Goal: Task Accomplishment & Management: Use online tool/utility

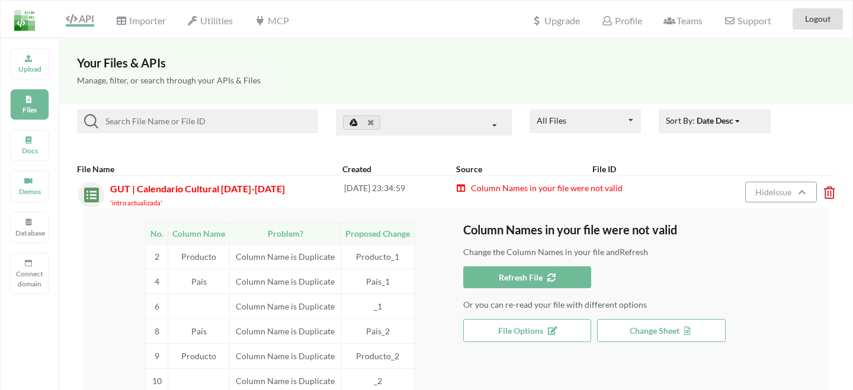
scroll to position [97, 0]
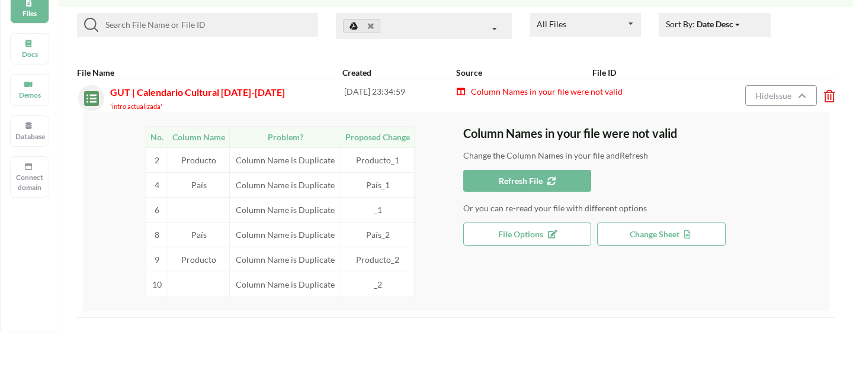
click at [827, 95] on icon at bounding box center [826, 92] width 4 height 5
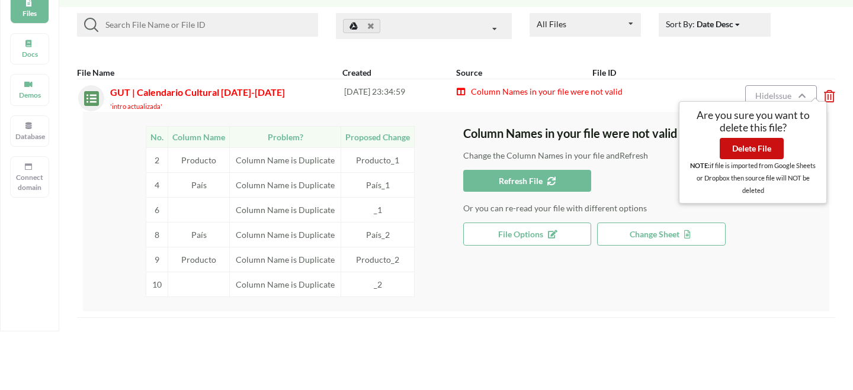
click at [767, 152] on button "Delete File" at bounding box center [752, 148] width 64 height 21
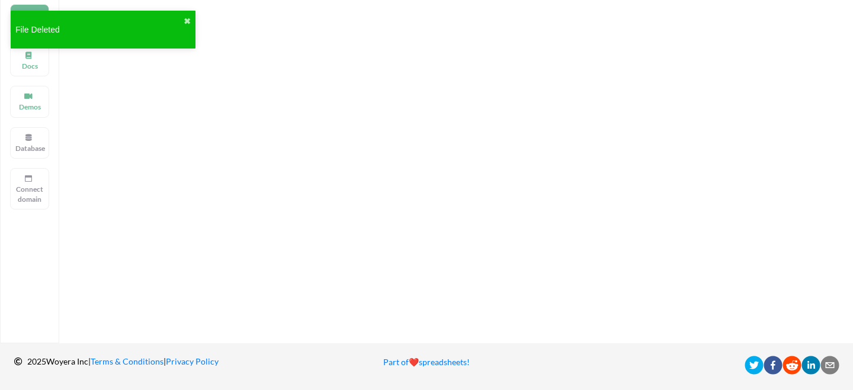
scroll to position [0, 0]
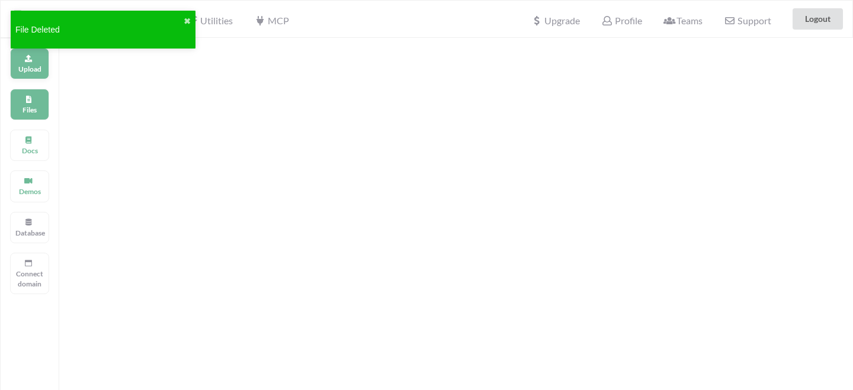
click at [34, 60] on div "Upload" at bounding box center [29, 63] width 39 height 31
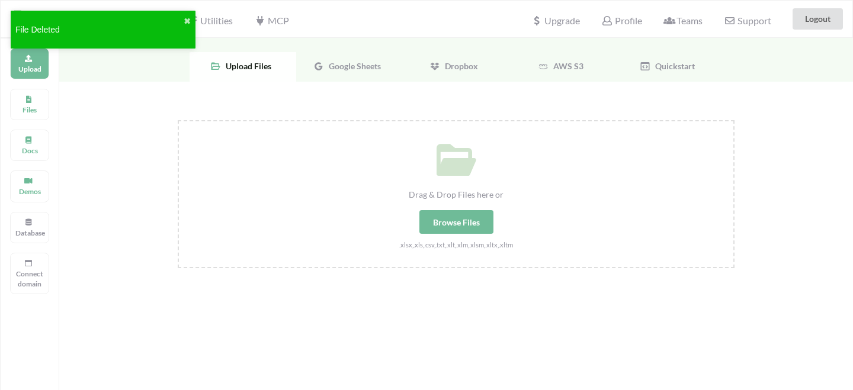
click at [346, 68] on span "Google Sheets" at bounding box center [352, 66] width 57 height 10
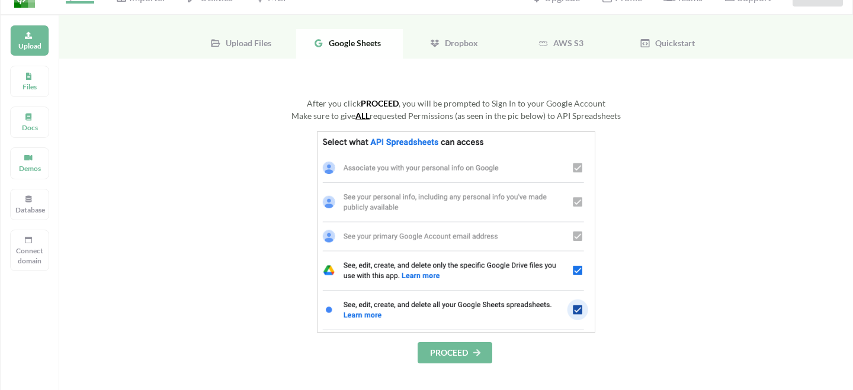
scroll to position [44, 0]
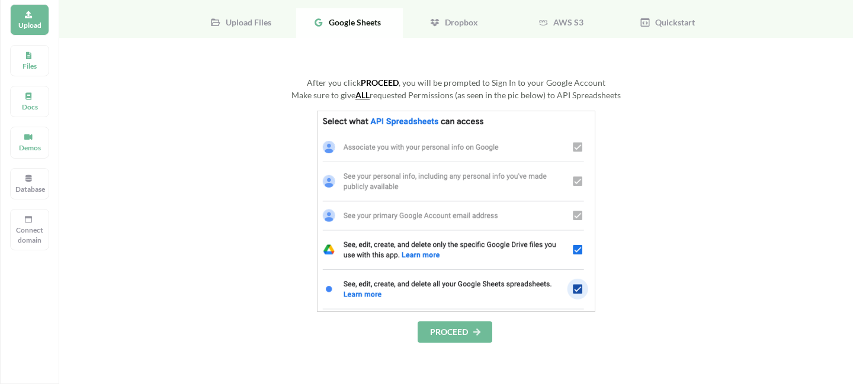
click at [443, 332] on button "PROCEED" at bounding box center [455, 332] width 75 height 21
click at [457, 334] on button "PROCEED" at bounding box center [455, 332] width 75 height 21
click at [471, 331] on button "PROCEED" at bounding box center [455, 332] width 75 height 21
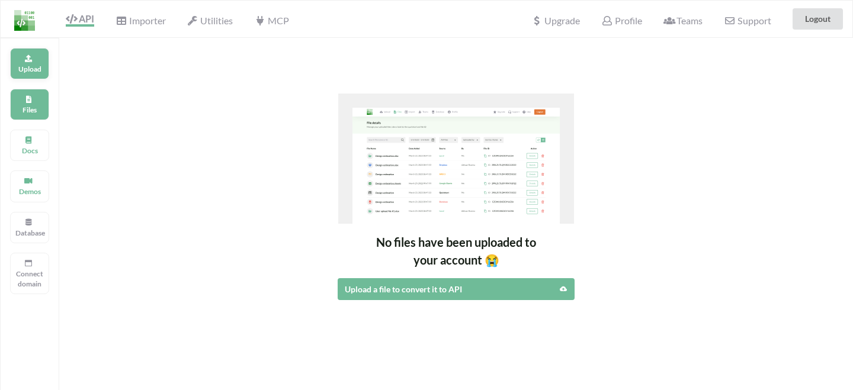
click at [36, 66] on p "Upload" at bounding box center [29, 69] width 28 height 10
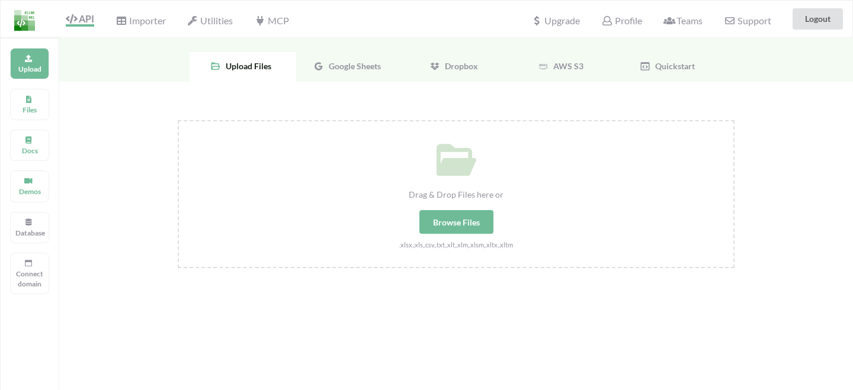
click at [330, 68] on span "Google Sheets" at bounding box center [352, 66] width 57 height 10
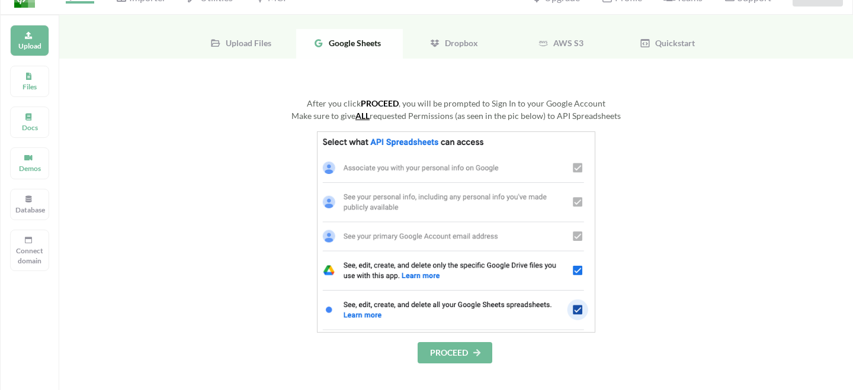
scroll to position [57, 0]
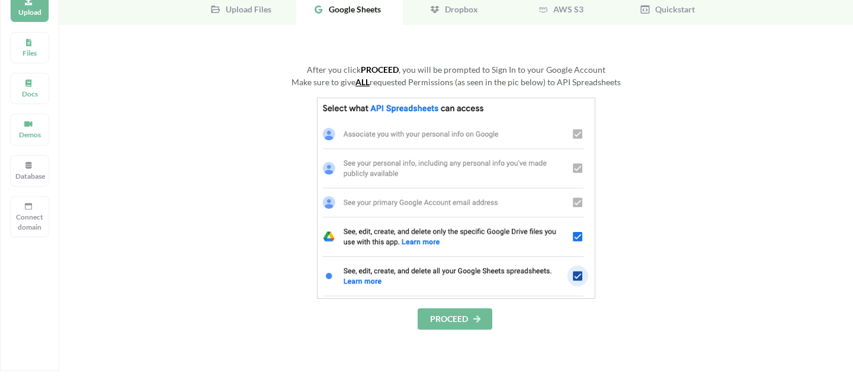
click at [440, 309] on button "PROCEED" at bounding box center [455, 319] width 75 height 21
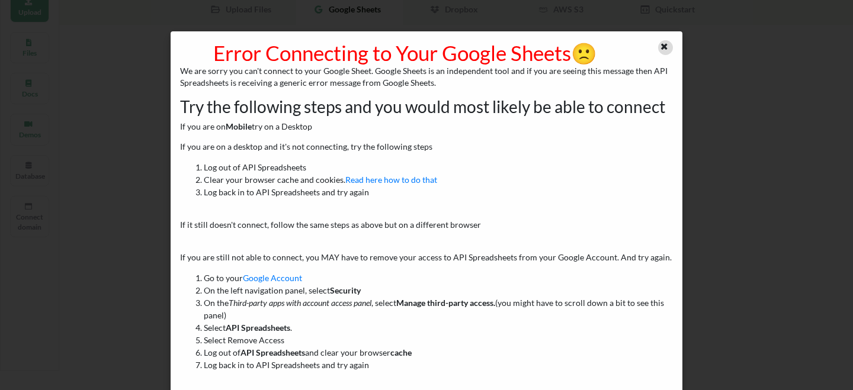
click at [658, 44] on div at bounding box center [665, 47] width 15 height 15
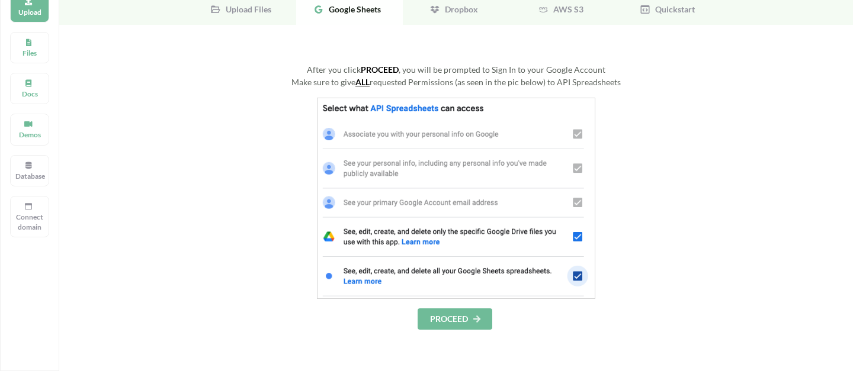
click at [446, 316] on button "PROCEED" at bounding box center [455, 319] width 75 height 21
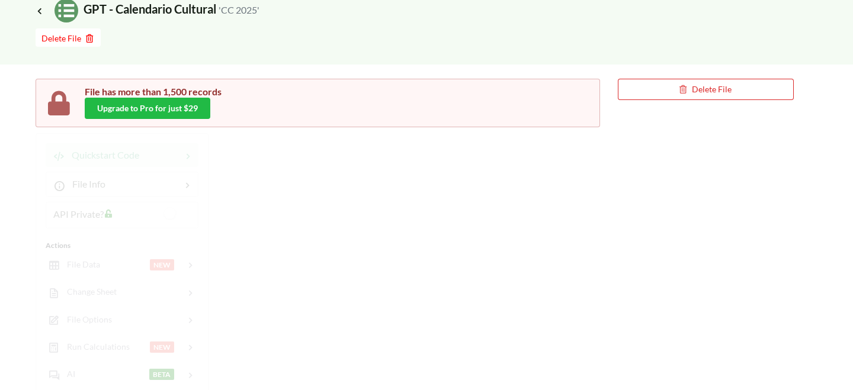
click at [425, 196] on div "File has more than 1,500 records Upgrade to Pro for just $29 Delete File Quicks…" at bounding box center [415, 382] width 758 height 607
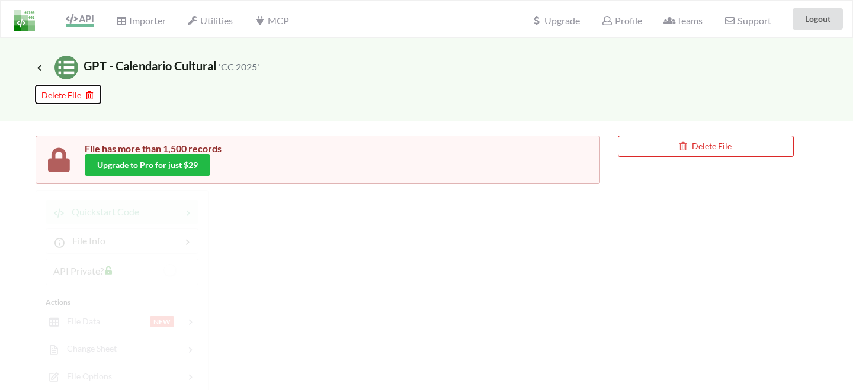
click at [86, 95] on icon at bounding box center [88, 93] width 10 height 8
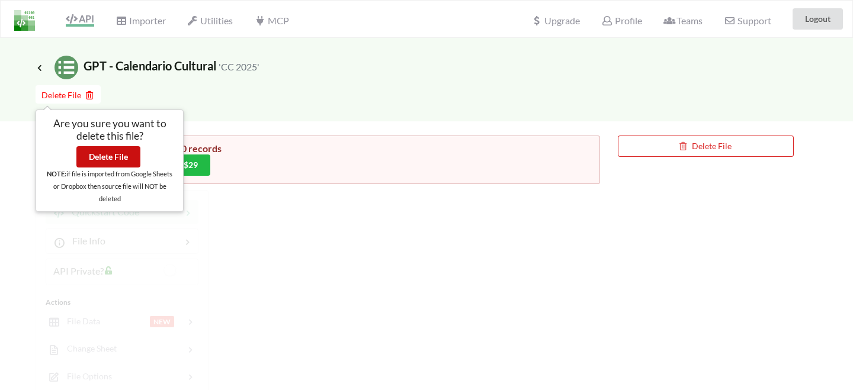
click at [121, 157] on button "Delete File" at bounding box center [108, 156] width 64 height 21
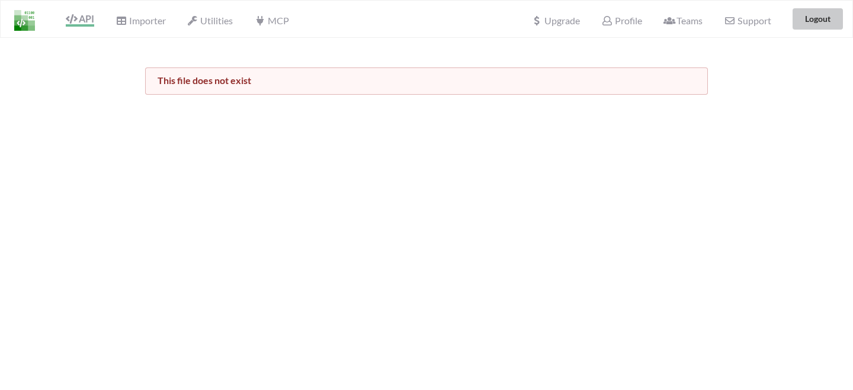
click at [813, 17] on button "Logout" at bounding box center [818, 18] width 50 height 21
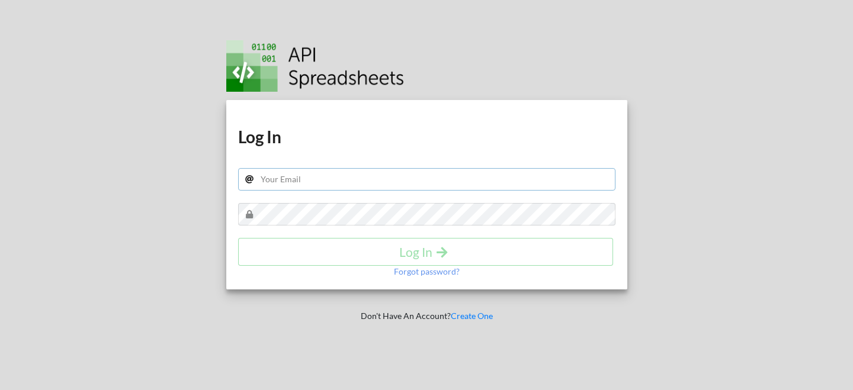
click at [433, 187] on input "text" at bounding box center [426, 179] width 377 height 23
type input "anthonyjf26@gmail.com"
click at [360, 177] on input "anthonyjf26@gmail.com" at bounding box center [426, 179] width 377 height 23
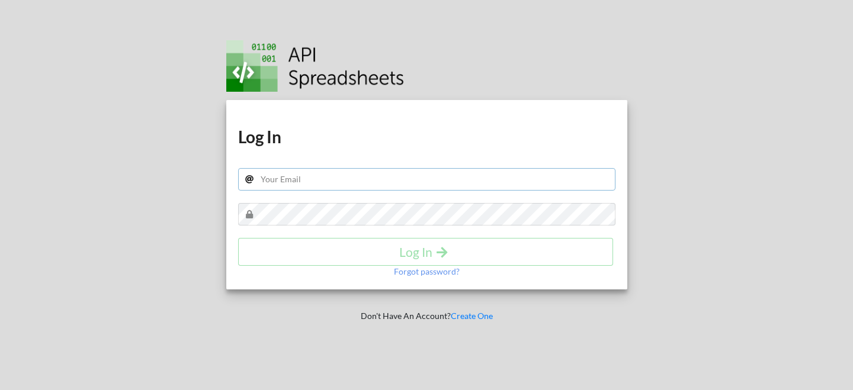
click at [360, 177] on input "text" at bounding box center [426, 179] width 377 height 23
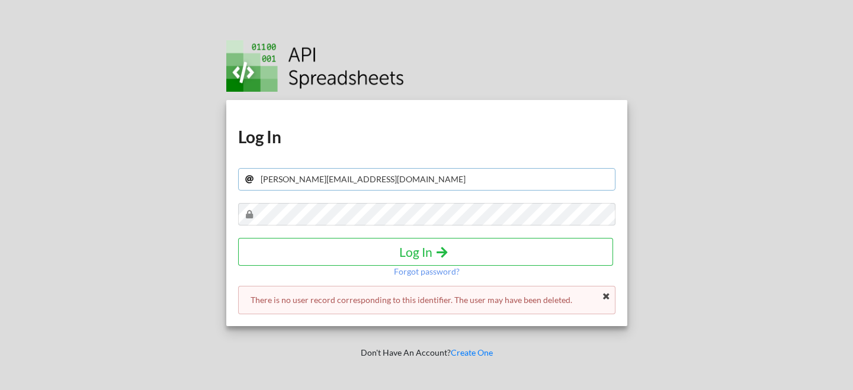
click at [370, 178] on input "anthony@gut.agency" at bounding box center [426, 179] width 377 height 23
type input "anthonyjf26@gmail.com"
click at [360, 253] on h4 "Log In" at bounding box center [426, 252] width 351 height 15
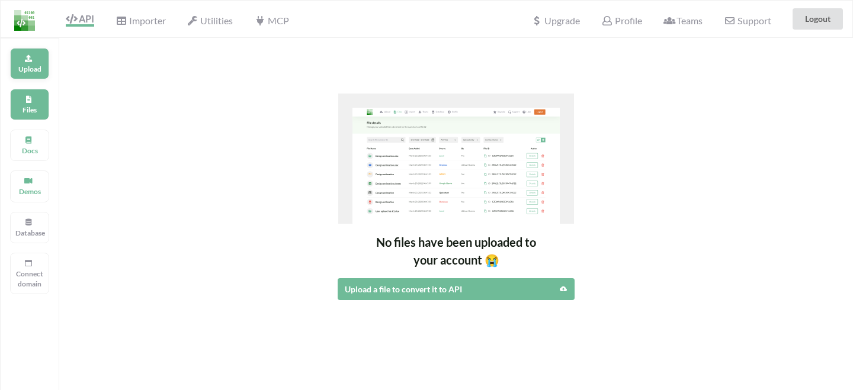
click at [33, 68] on p "Upload" at bounding box center [29, 69] width 28 height 10
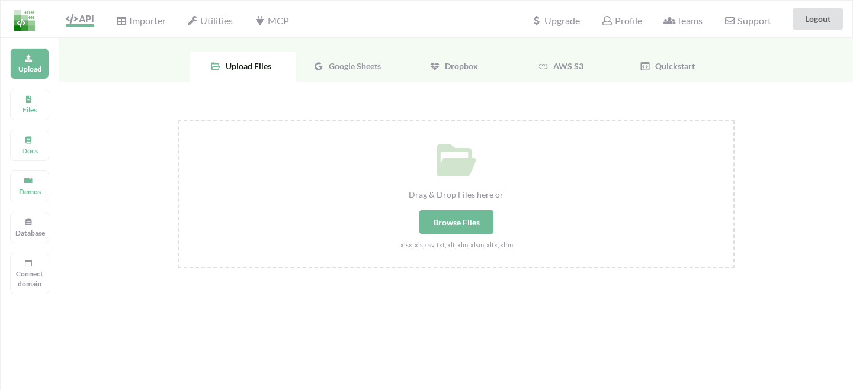
click at [348, 69] on span "Google Sheets" at bounding box center [352, 66] width 57 height 10
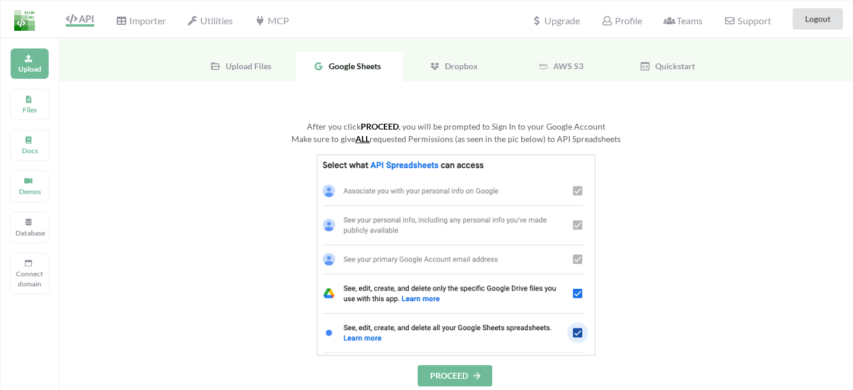
click at [435, 364] on div "After you click PROCEED , you will be prompted to Sign In to your Google Accoun…" at bounding box center [456, 253] width 557 height 267
click at [435, 369] on button "PROCEED" at bounding box center [455, 376] width 75 height 21
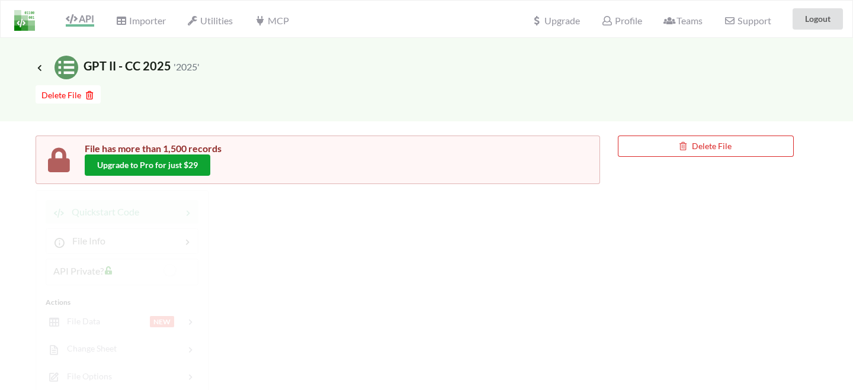
click at [145, 167] on button "Upgrade to Pro for just $29" at bounding box center [148, 165] width 126 height 21
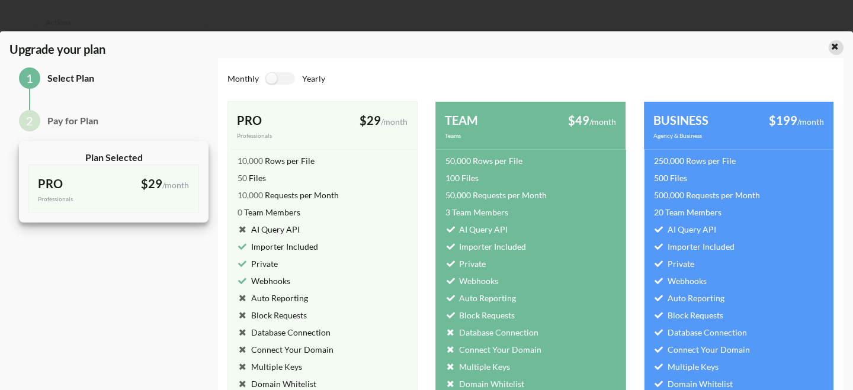
click at [831, 49] on icon at bounding box center [835, 45] width 10 height 8
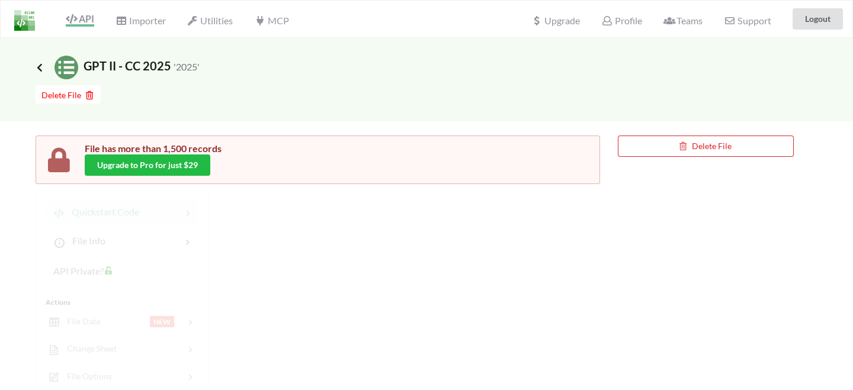
click at [39, 69] on icon at bounding box center [39, 67] width 11 height 9
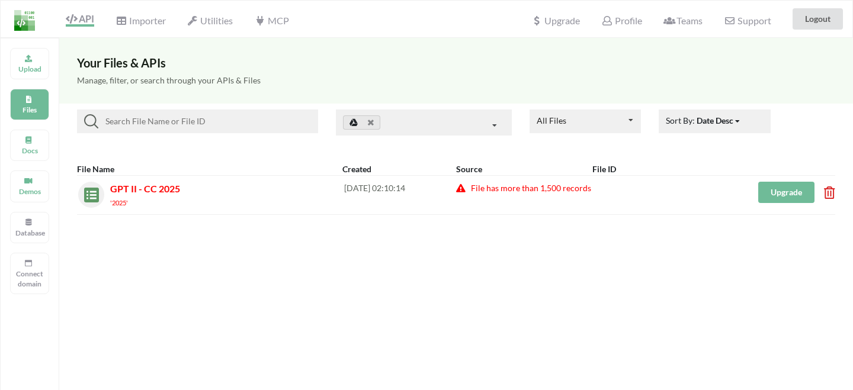
click at [828, 191] on icon at bounding box center [826, 189] width 4 height 5
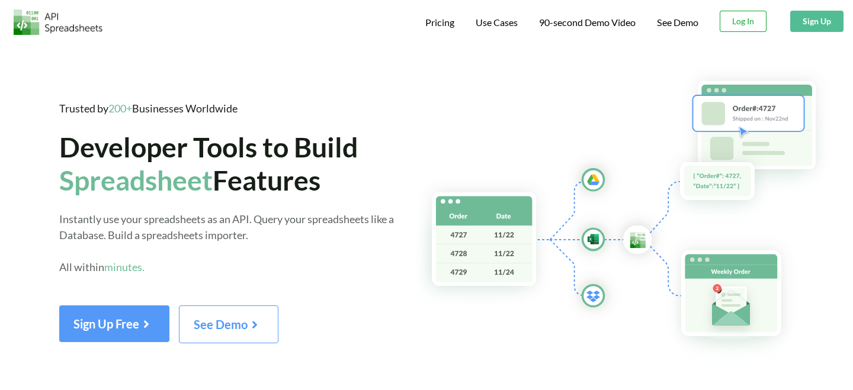
click at [738, 17] on button "Log In" at bounding box center [743, 21] width 47 height 21
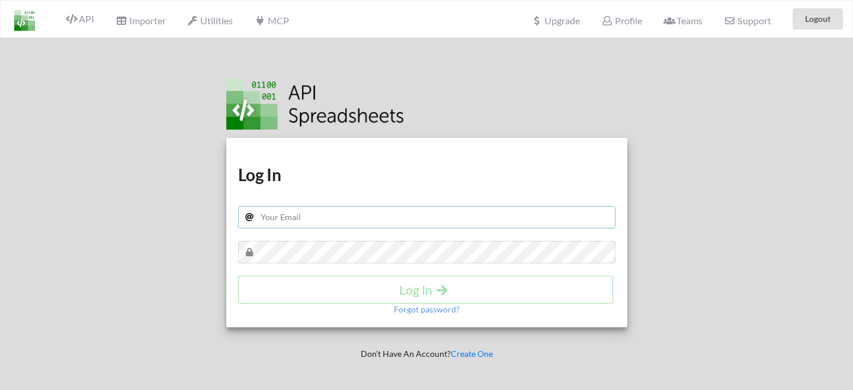
click at [417, 223] on input "text" at bounding box center [426, 217] width 377 height 23
type input "anthony@gut.agency"
click at [401, 217] on input "anthony@gut.agency" at bounding box center [426, 217] width 377 height 23
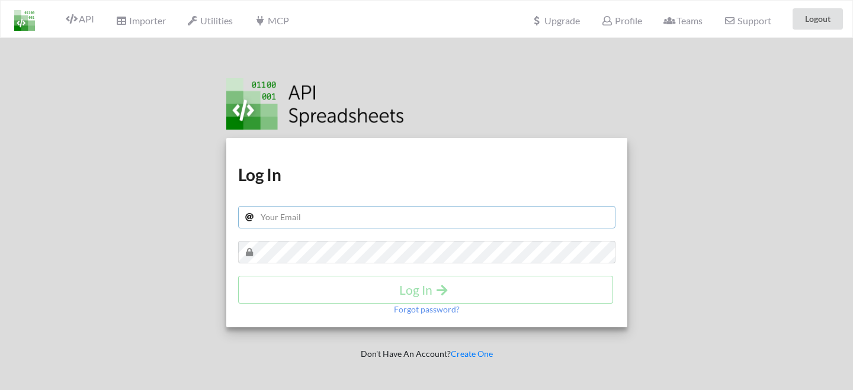
click at [401, 217] on input "text" at bounding box center [426, 217] width 377 height 23
type input "anthonyjf26@gmail.com"
click at [377, 267] on div "Download hidden Download hidden Log In anthonyjf26@gmail.com Log In Forgot pass…" at bounding box center [426, 233] width 401 height 190
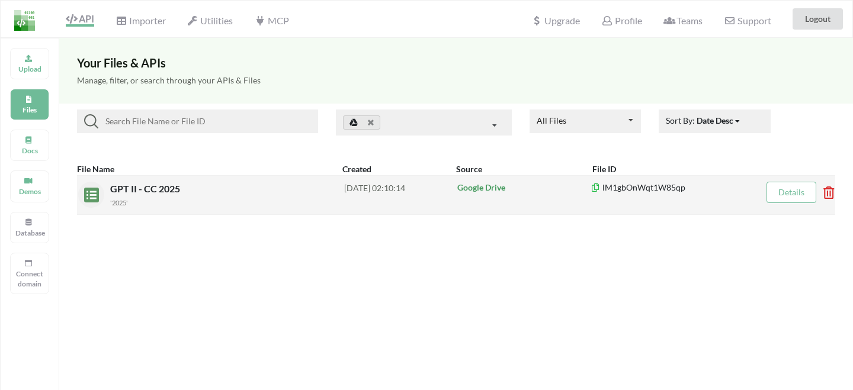
click at [827, 191] on icon at bounding box center [826, 189] width 4 height 5
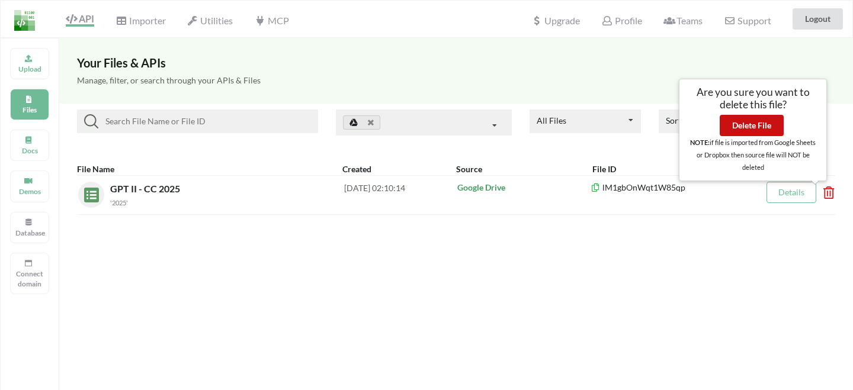
click at [764, 128] on button "Delete File" at bounding box center [752, 125] width 64 height 21
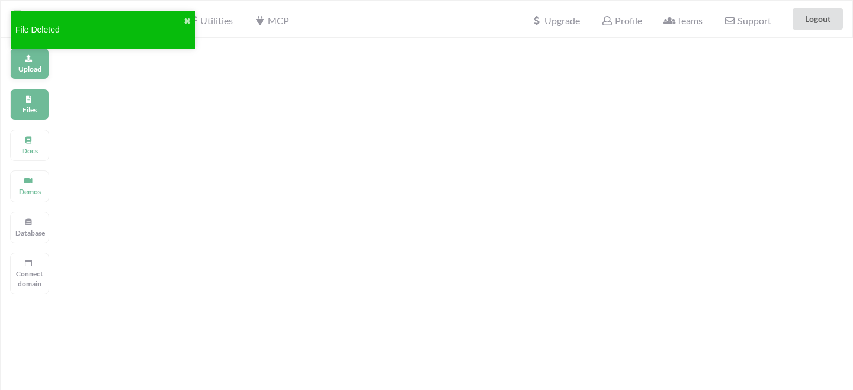
click at [31, 62] on div "Upload" at bounding box center [29, 63] width 39 height 31
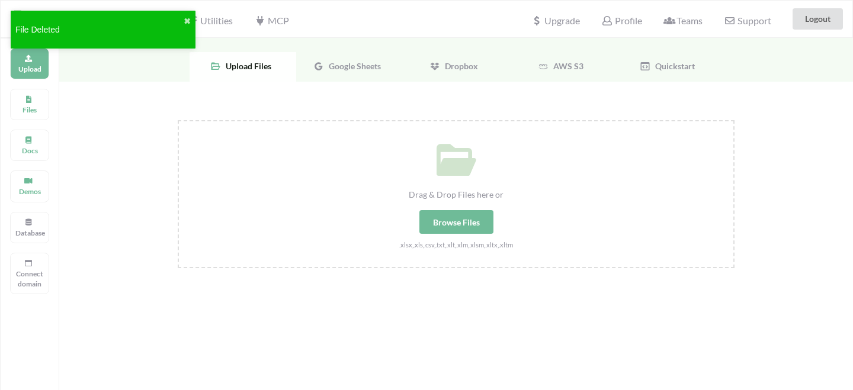
click at [371, 75] on div "Google Sheets" at bounding box center [349, 67] width 107 height 30
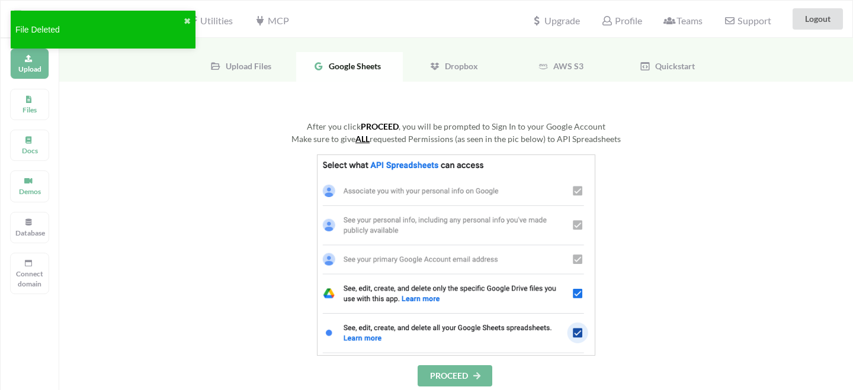
click at [447, 377] on button "PROCEED" at bounding box center [455, 376] width 75 height 21
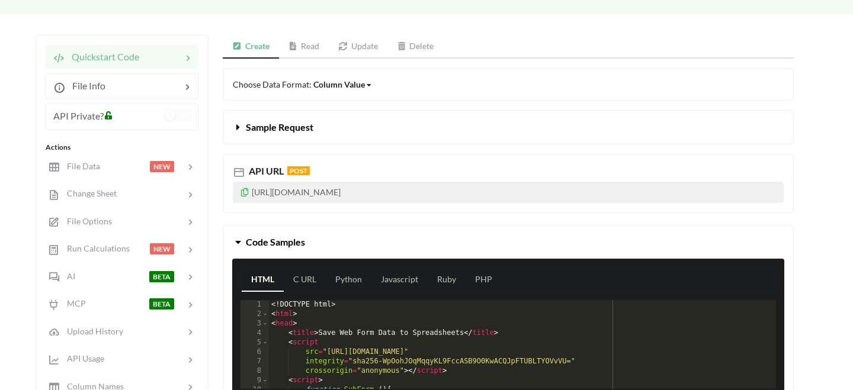
scroll to position [108, 0]
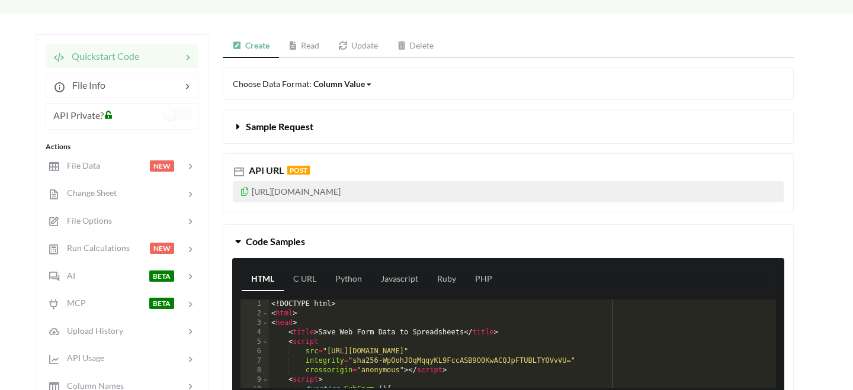
click at [308, 40] on link "Read" at bounding box center [304, 46] width 50 height 24
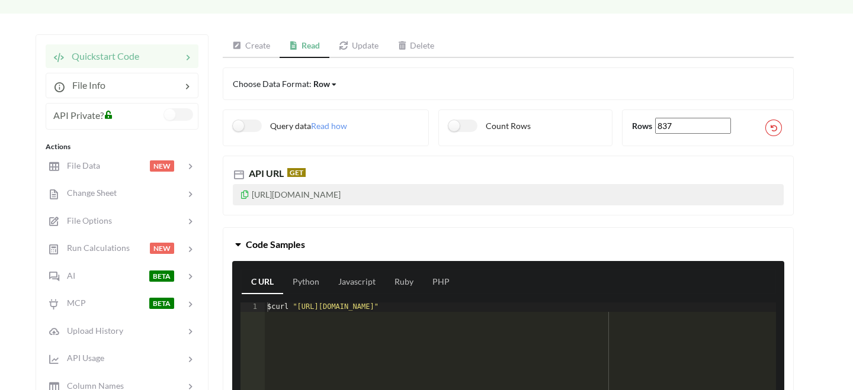
click at [167, 116] on label at bounding box center [178, 114] width 29 height 12
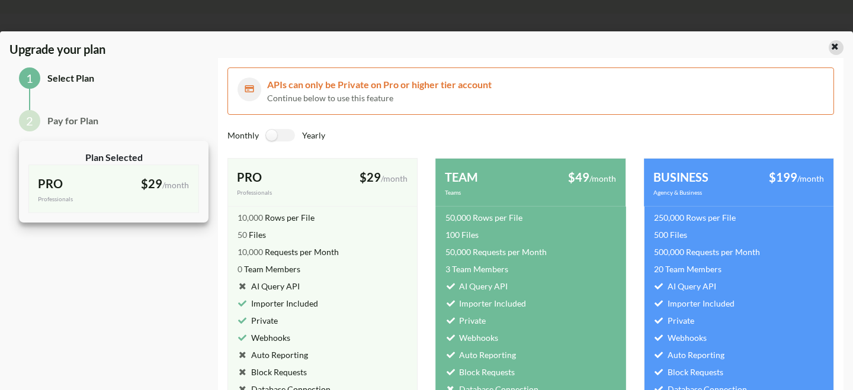
click at [829, 51] on div at bounding box center [836, 47] width 15 height 15
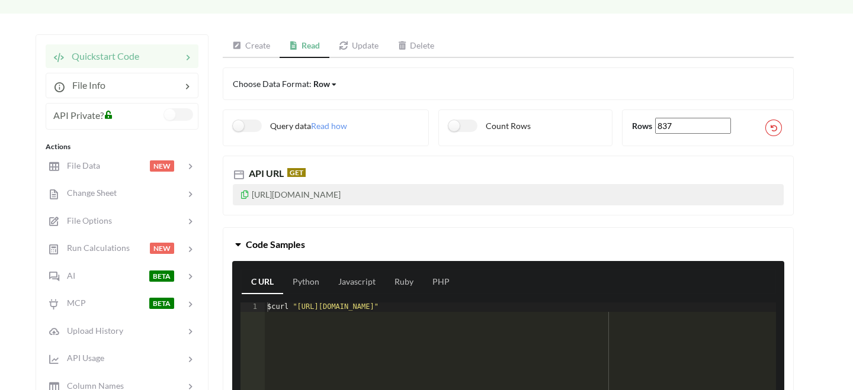
click at [174, 114] on label at bounding box center [178, 114] width 29 height 12
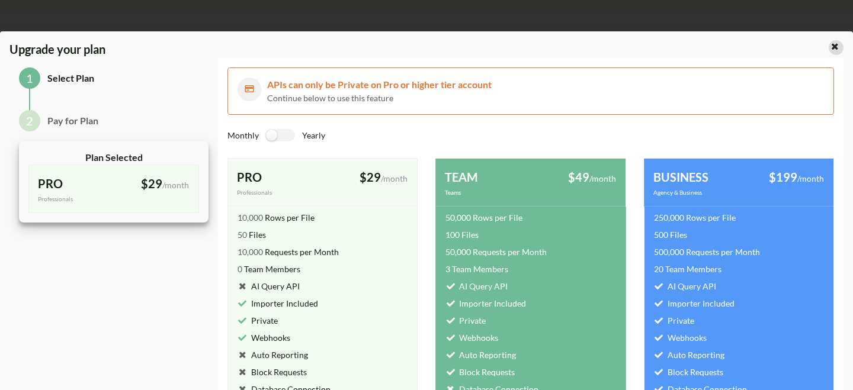
click at [830, 47] on icon at bounding box center [835, 45] width 10 height 8
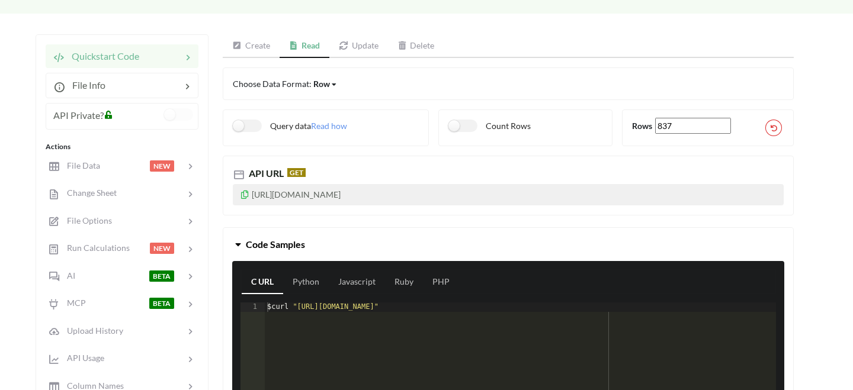
click at [245, 194] on icon at bounding box center [245, 193] width 10 height 8
